Goal: Browse casually

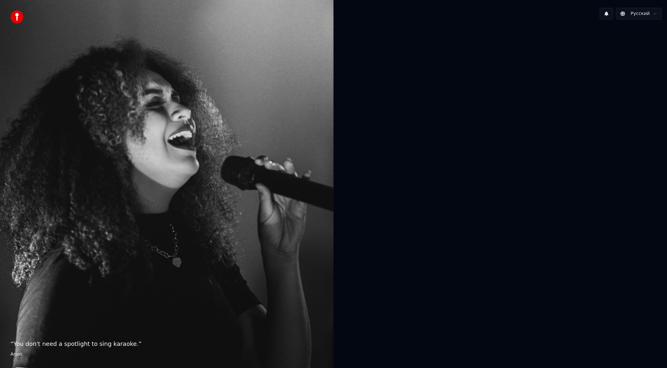
drag, startPoint x: 245, startPoint y: 306, endPoint x: 255, endPoint y: 288, distance: 20.4
click at [255, 288] on div "“ You don't need a spotlight to sing karaoke. ” Anon" at bounding box center [167, 184] width 334 height 368
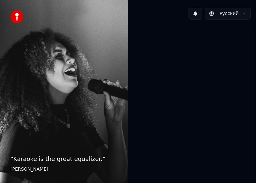
drag, startPoint x: 125, startPoint y: 27, endPoint x: 129, endPoint y: 51, distance: 24.5
click at [124, 55] on div "“ Karaoke is the great equalizer. ” Aisha Tyler" at bounding box center [64, 91] width 128 height 183
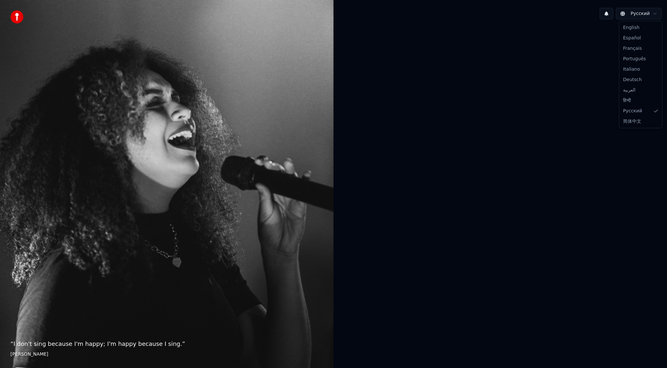
click at [583, 54] on html "“ I don't sing because I'm happy; I'm happy because I sing. ” [PERSON_NAME] Рус…" at bounding box center [333, 184] width 667 height 368
click at [606, 17] on button at bounding box center [607, 14] width 14 height 12
click at [607, 17] on button at bounding box center [607, 14] width 14 height 12
click at [17, 19] on img at bounding box center [16, 16] width 13 height 13
click at [647, 14] on html "“ I don't sing because I'm happy; I'm happy because I sing. ” [PERSON_NAME] Рус…" at bounding box center [333, 184] width 667 height 368
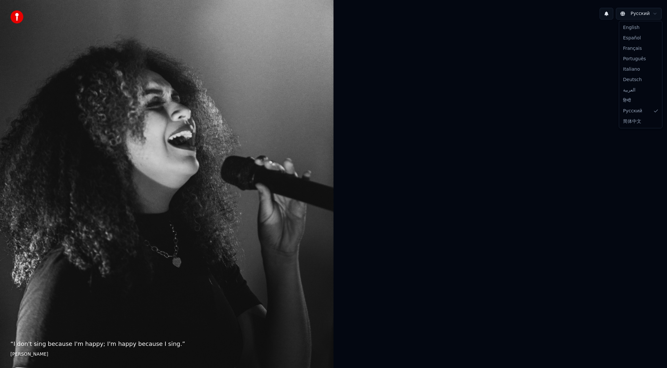
click at [638, 15] on html "“ I don't sing because I'm happy; I'm happy because I sing. ” [PERSON_NAME] Рус…" at bounding box center [333, 184] width 667 height 368
click at [21, 17] on img at bounding box center [16, 16] width 13 height 13
drag, startPoint x: 19, startPoint y: 7, endPoint x: 18, endPoint y: 13, distance: 6.5
click at [18, 10] on div "“ I don't sing because I'm happy; I'm happy because I sing. ” [PERSON_NAME]" at bounding box center [167, 184] width 334 height 368
click at [18, 14] on img at bounding box center [16, 16] width 13 height 13
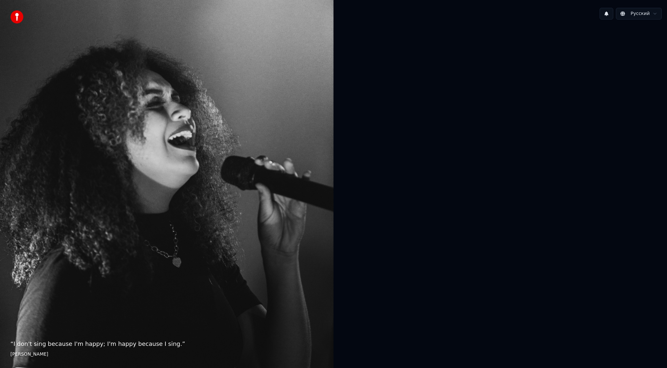
drag, startPoint x: 18, startPoint y: 14, endPoint x: 16, endPoint y: 20, distance: 6.5
click at [17, 17] on img at bounding box center [16, 16] width 13 height 13
drag, startPoint x: 185, startPoint y: 240, endPoint x: 221, endPoint y: 229, distance: 37.3
click at [185, 240] on div "“ I don't sing because I'm happy; I'm happy because I sing. ” [PERSON_NAME]" at bounding box center [167, 184] width 334 height 368
drag, startPoint x: 221, startPoint y: 229, endPoint x: 525, endPoint y: 155, distance: 313.2
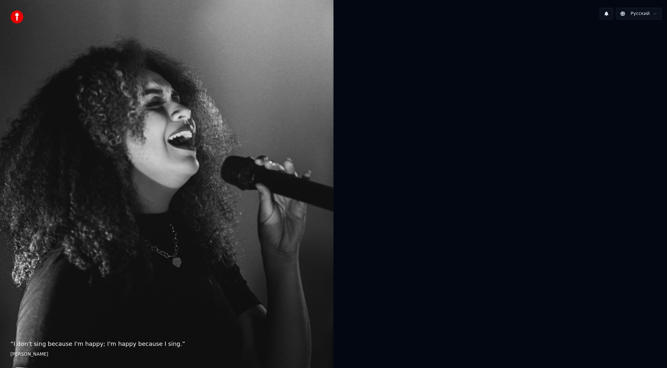
click at [323, 203] on div "“ I don't sing because I'm happy; I'm happy because I sing. ” [PERSON_NAME]" at bounding box center [167, 184] width 334 height 368
drag, startPoint x: 667, startPoint y: 129, endPoint x: 661, endPoint y: 29, distance: 100.5
click at [667, 112] on div at bounding box center [501, 183] width 334 height 317
click at [640, 16] on html "“ I don't sing because I'm happy; I'm happy because I sing. ” [PERSON_NAME] Рус…" at bounding box center [333, 184] width 667 height 368
click at [556, 88] on html "“ I don't sing because I'm happy; I'm happy because I sing. ” [PERSON_NAME] Рус…" at bounding box center [333, 184] width 667 height 368
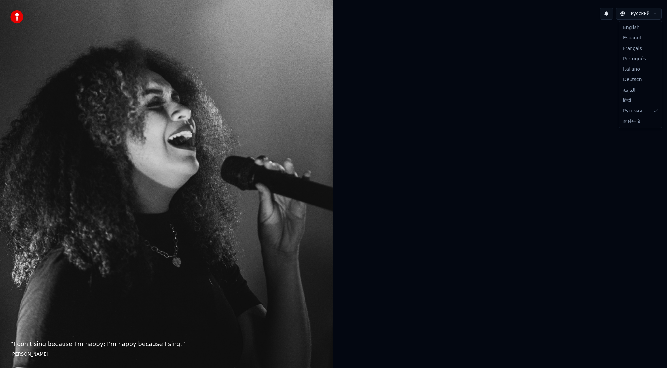
click at [629, 14] on html "“ I don't sing because I'm happy; I'm happy because I sing. ” [PERSON_NAME] Рус…" at bounding box center [333, 184] width 667 height 368
click at [639, 15] on html "“ I don't sing because I'm happy; I'm happy because I sing. ” [PERSON_NAME] Рус…" at bounding box center [333, 184] width 667 height 368
